Goal: Find specific page/section: Find specific page/section

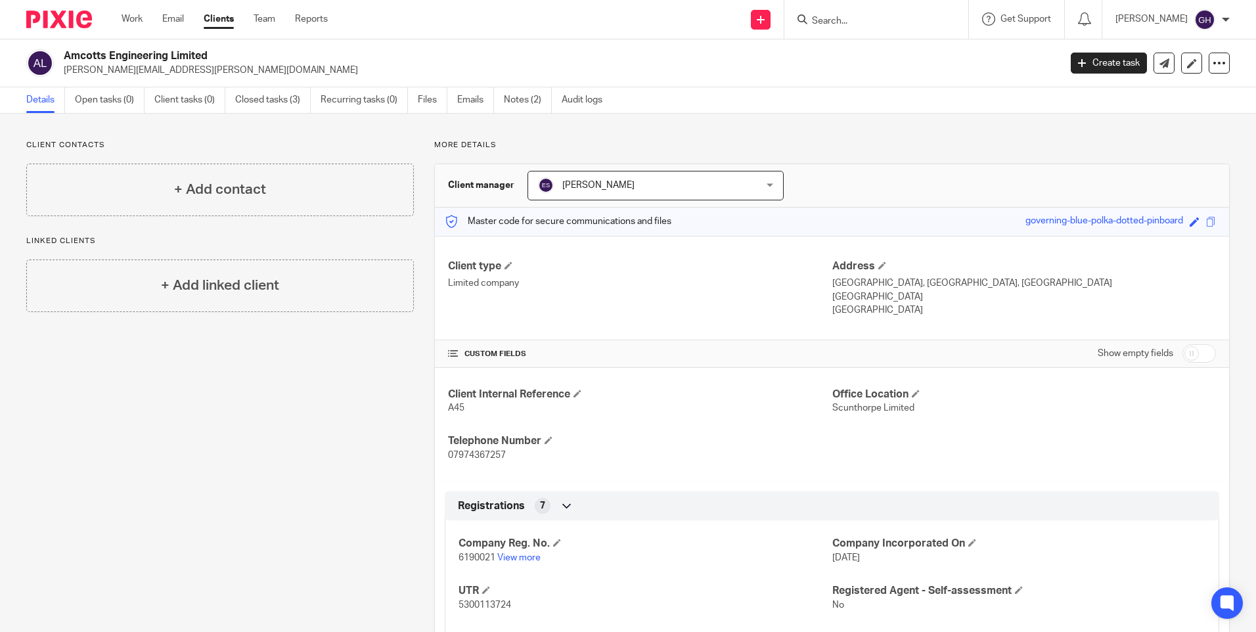
click at [860, 22] on input "Search" at bounding box center [869, 22] width 118 height 12
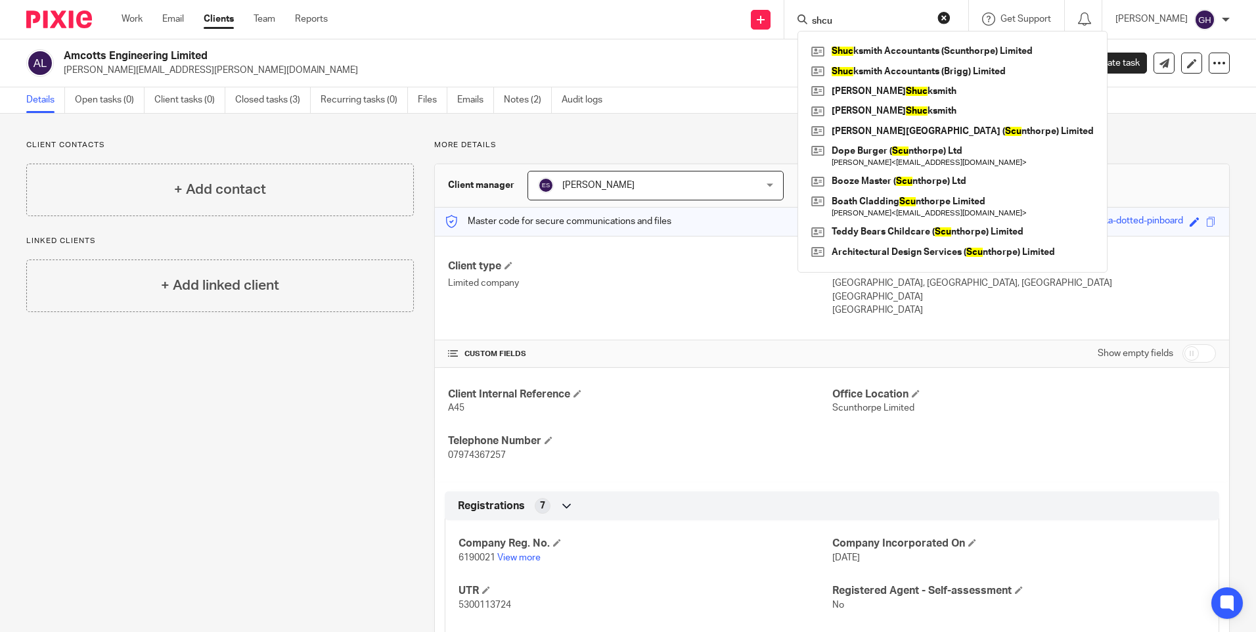
type input "shcu"
click at [747, 338] on div "Client type Limited company Address White House Farm, Trent Side, Amcotts North…" at bounding box center [832, 288] width 794 height 105
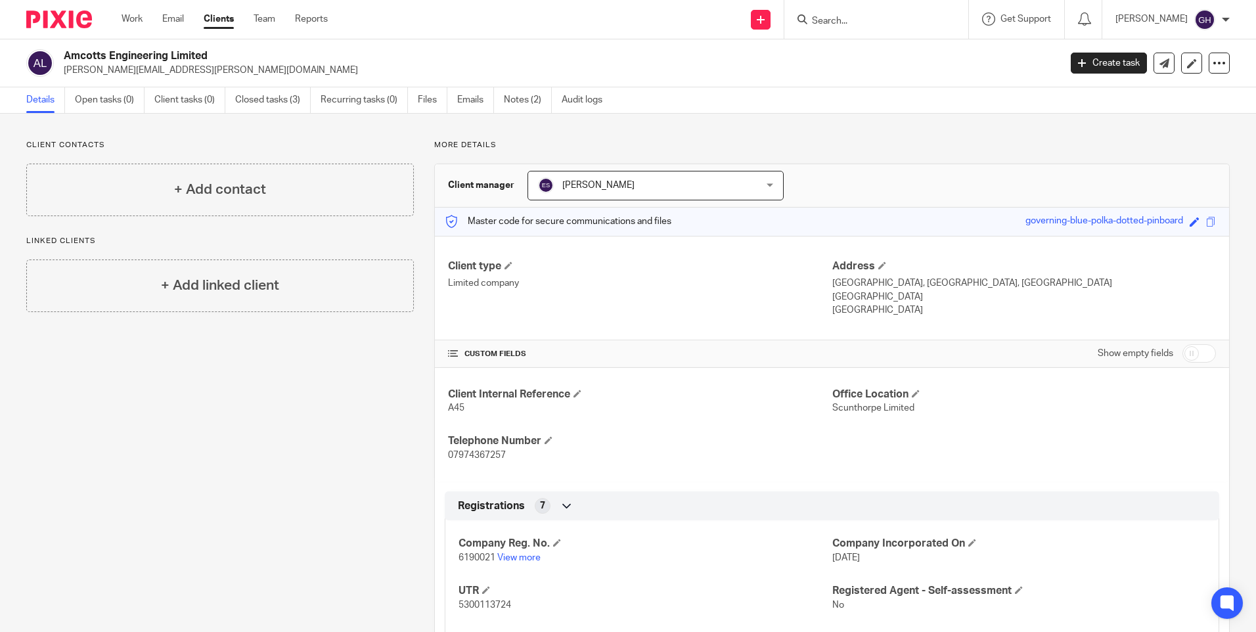
click at [884, 22] on input "Search" at bounding box center [869, 22] width 118 height 12
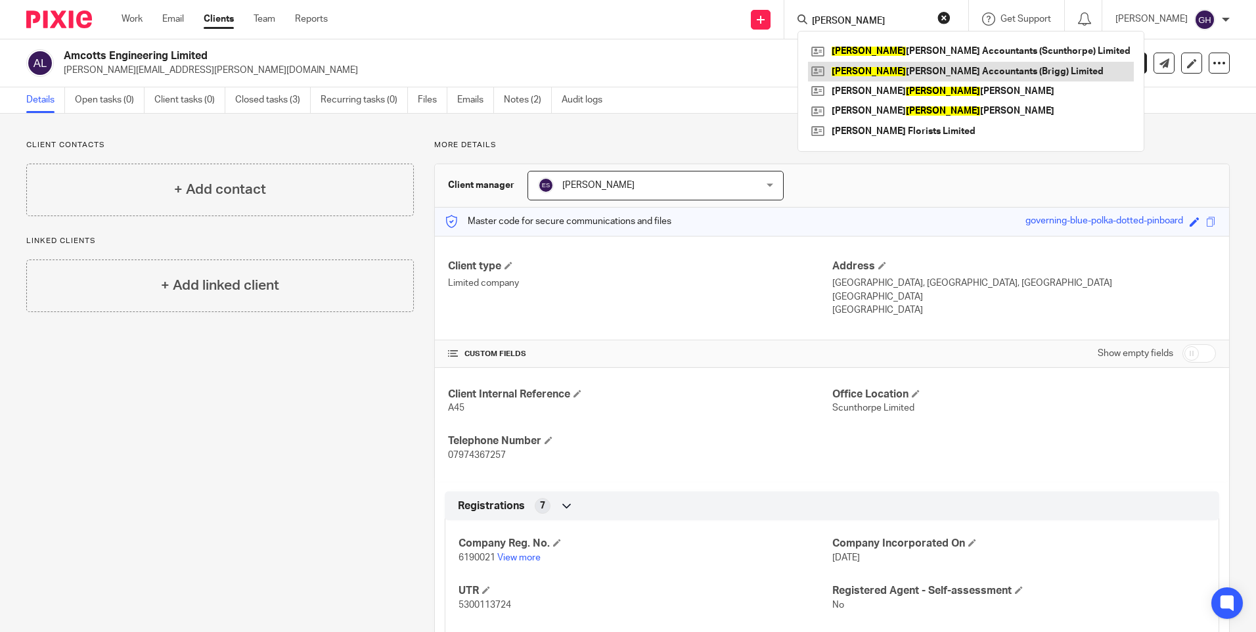
type input "shuck"
click at [919, 70] on link at bounding box center [971, 72] width 326 height 20
